Goal: Task Accomplishment & Management: Use online tool/utility

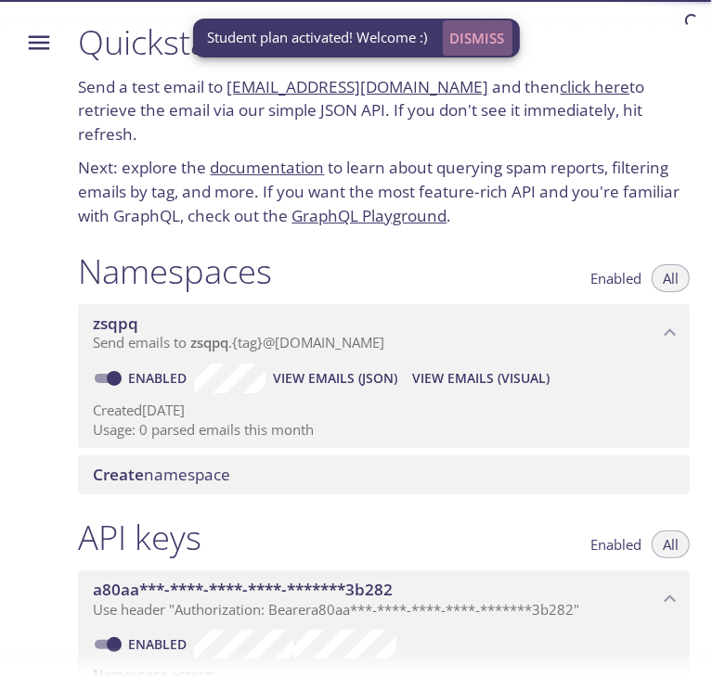
click at [491, 34] on span "Dismiss" at bounding box center [477, 38] width 55 height 24
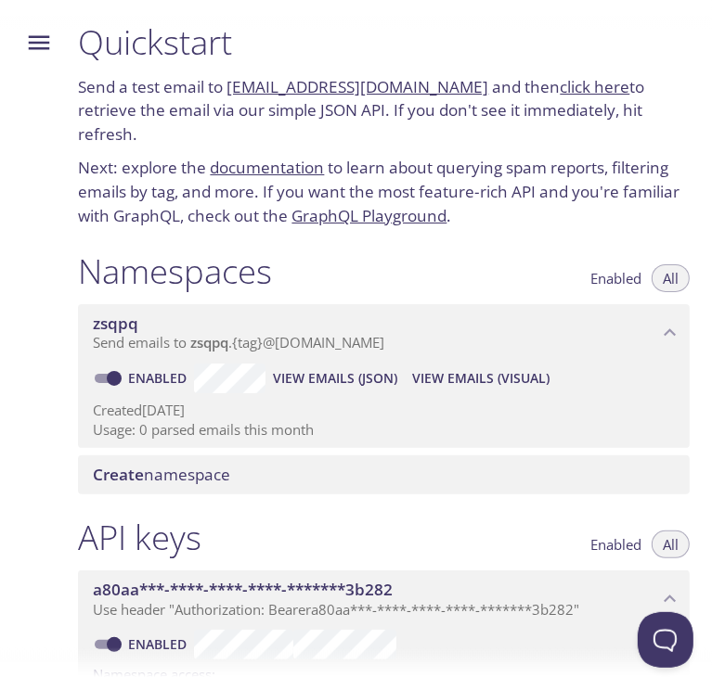
click at [48, 44] on icon "Menu" at bounding box center [39, 43] width 21 height 14
click at [41, 49] on icon "Menu" at bounding box center [39, 43] width 21 height 14
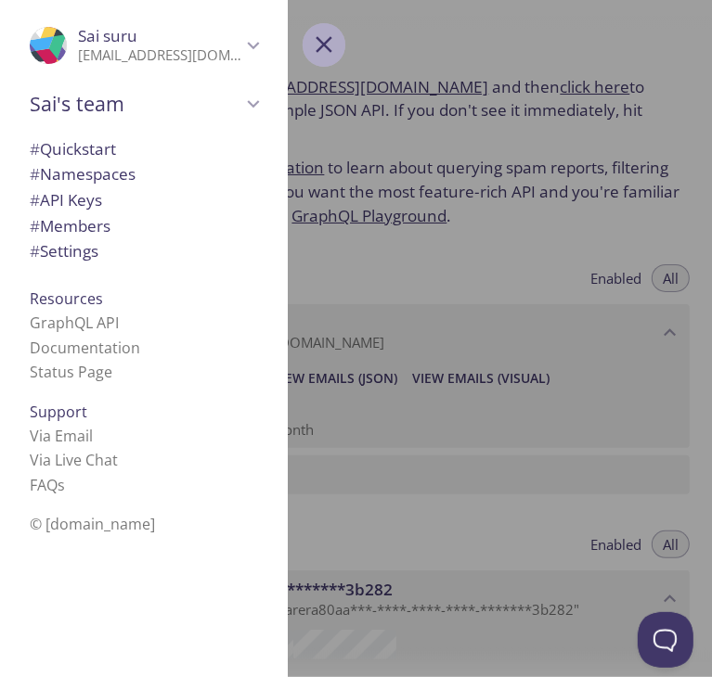
click at [316, 51] on icon "Menu" at bounding box center [323, 45] width 17 height 17
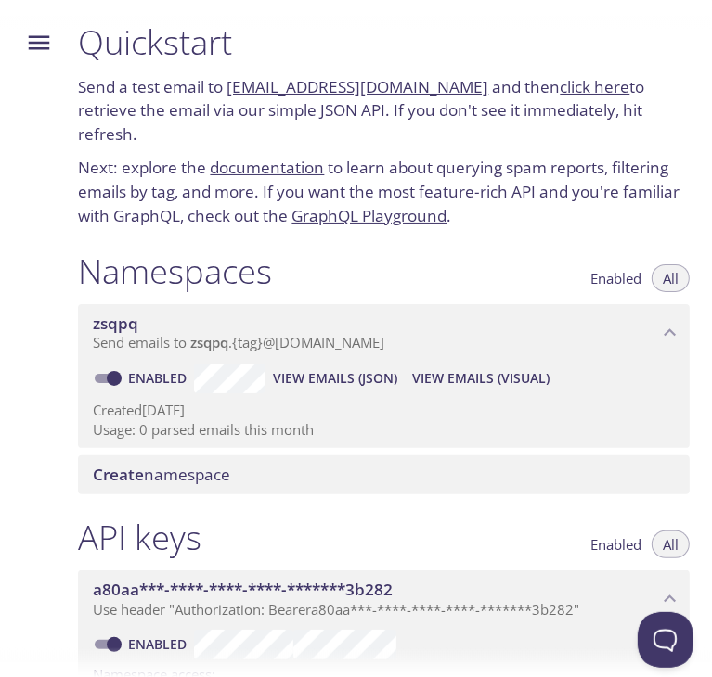
click at [43, 49] on icon "Menu" at bounding box center [39, 43] width 21 height 14
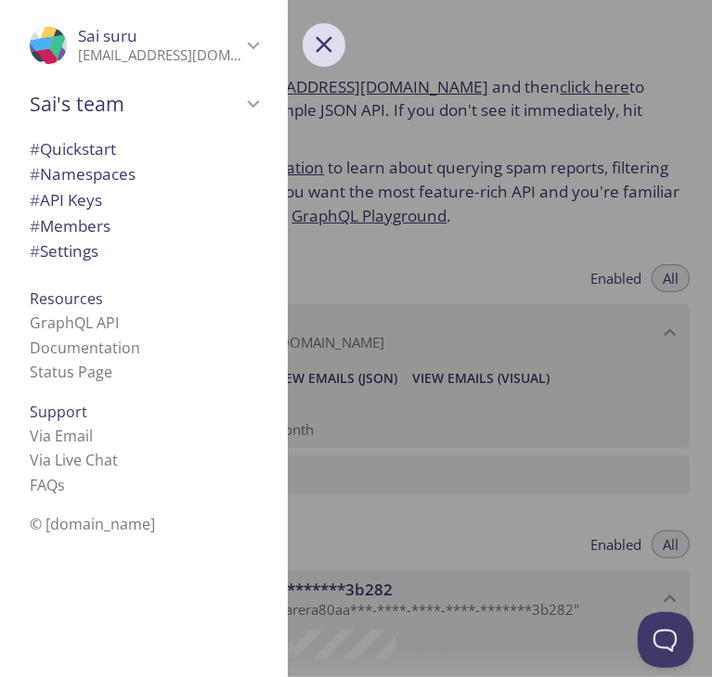
click at [330, 43] on icon "Menu" at bounding box center [324, 45] width 28 height 28
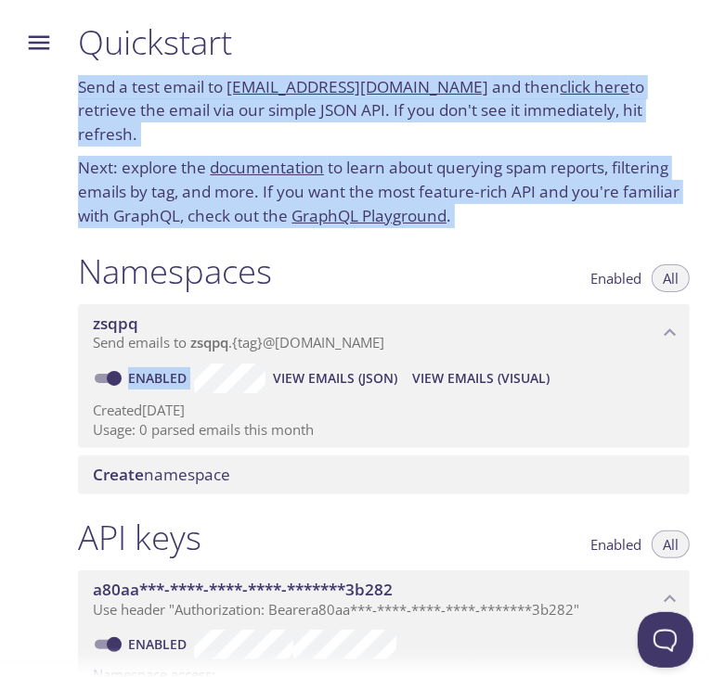
drag, startPoint x: 159, startPoint y: 153, endPoint x: 605, endPoint y: 322, distance: 477.2
click at [598, 341] on div "Quickstart Send a test email to zsqpq.test@inbox.testmail.app and then click he…" at bounding box center [387, 338] width 649 height 677
click at [663, 41] on h1 "Quickstart" at bounding box center [383, 42] width 611 height 42
click at [29, 42] on icon "Menu" at bounding box center [39, 43] width 21 height 14
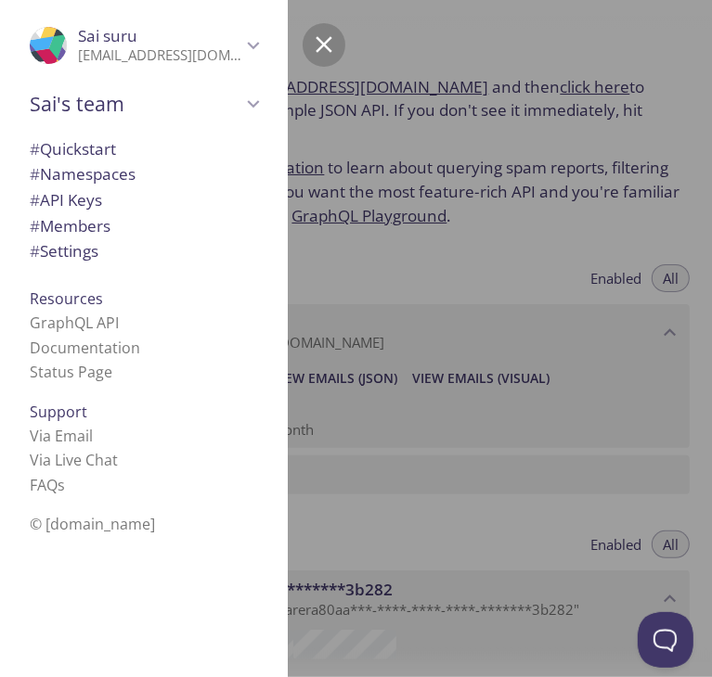
click at [535, 47] on div at bounding box center [419, 338] width 712 height 677
